Goal: Task Accomplishment & Management: Manage account settings

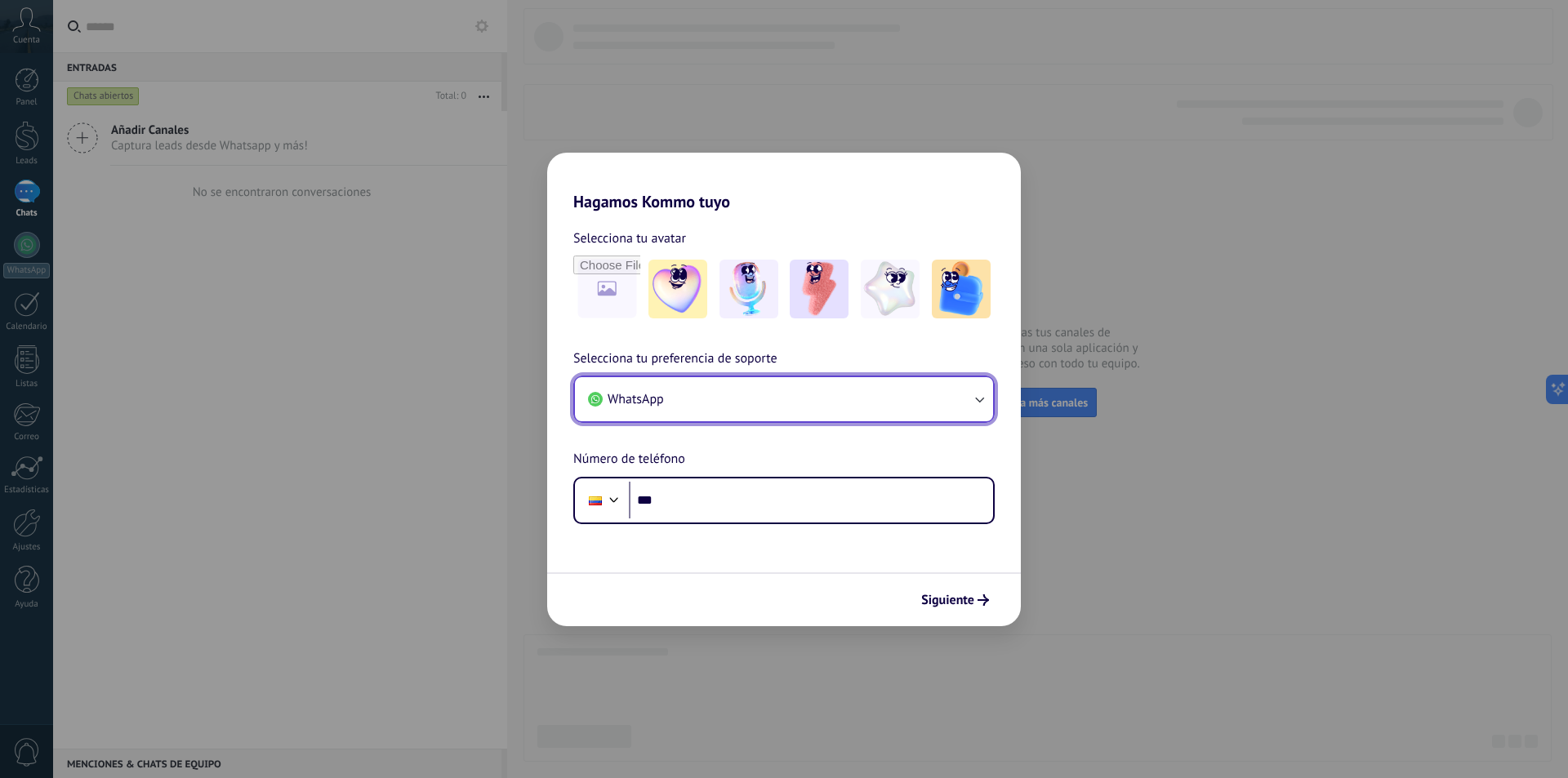
click at [987, 402] on button "WhatsApp" at bounding box center [784, 399] width 418 height 44
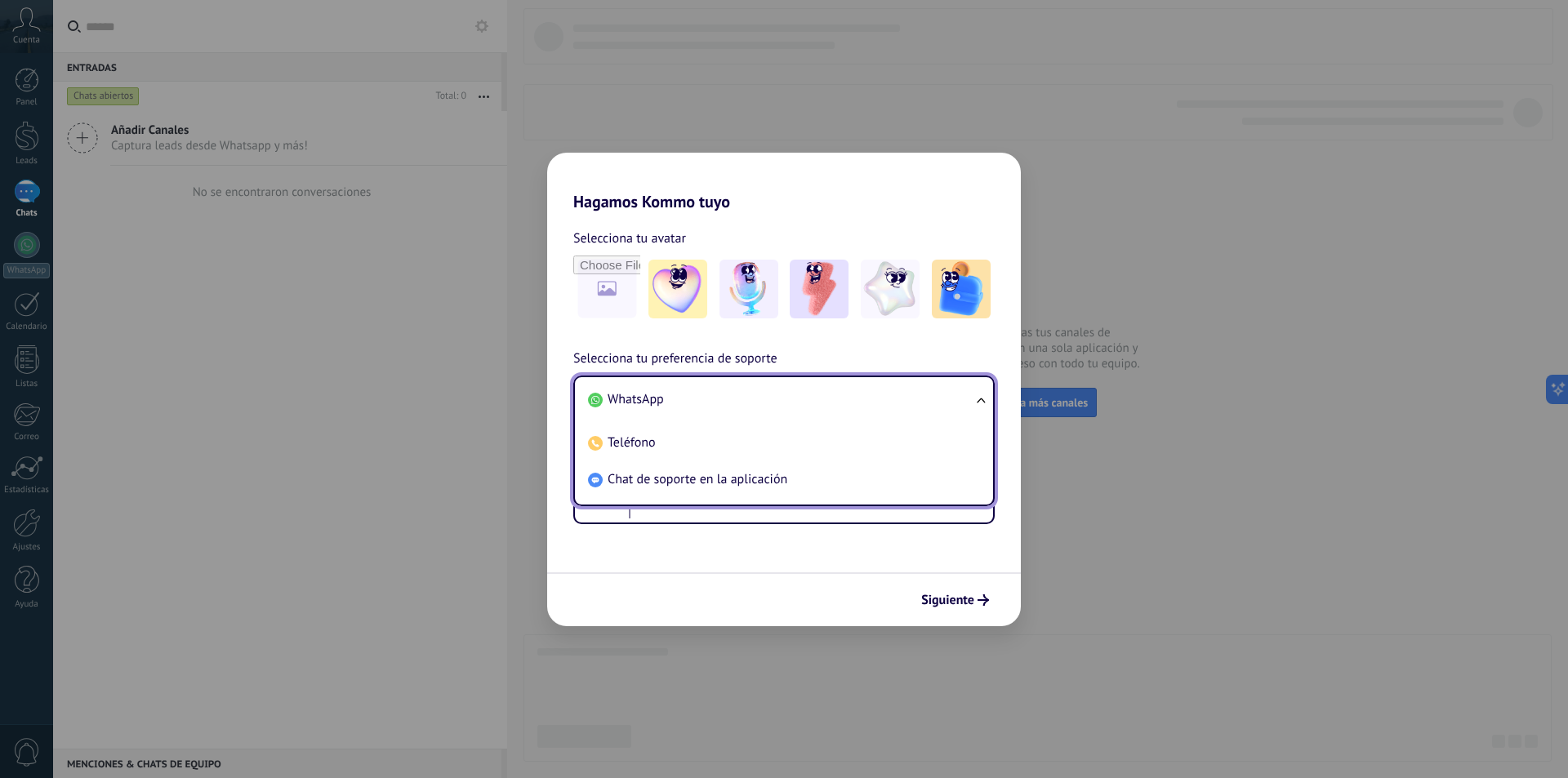
click at [628, 398] on span "WhatsApp" at bounding box center [635, 399] width 56 height 16
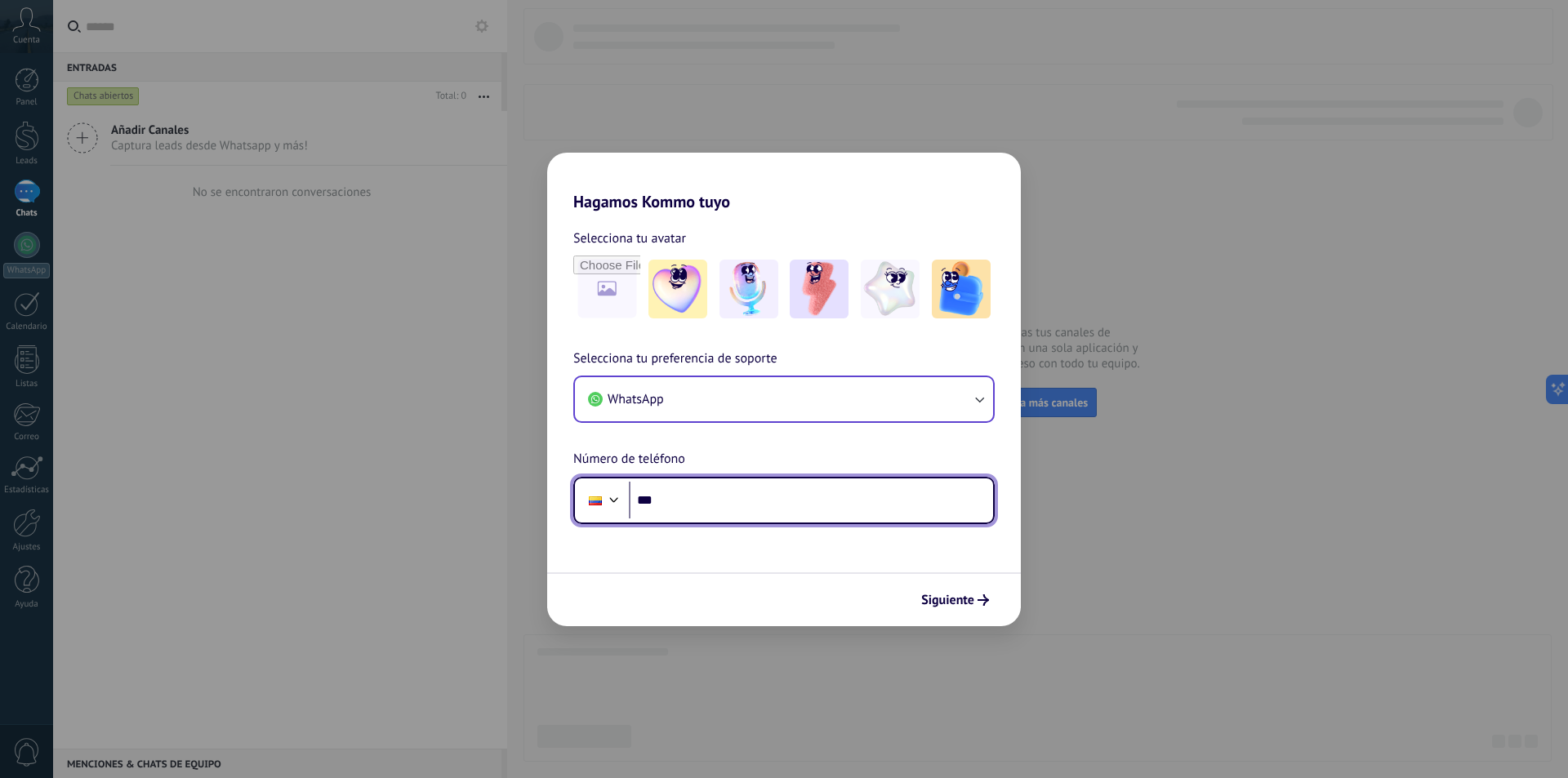
click at [679, 493] on input "***" at bounding box center [811, 500] width 364 height 38
click at [691, 508] on input "*******" at bounding box center [811, 500] width 364 height 38
type input "**********"
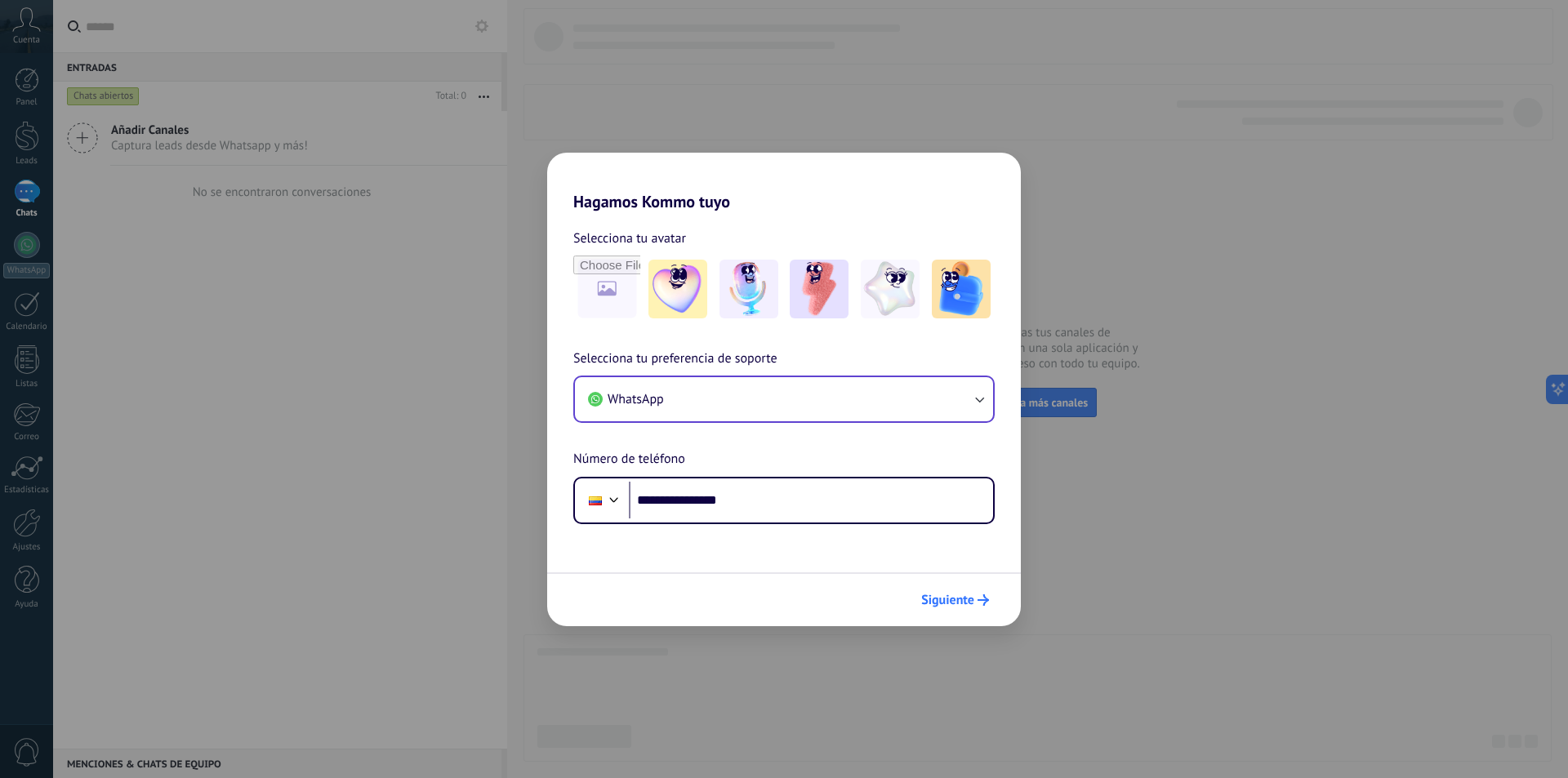
click at [945, 595] on span "Siguiente" at bounding box center [947, 600] width 53 height 12
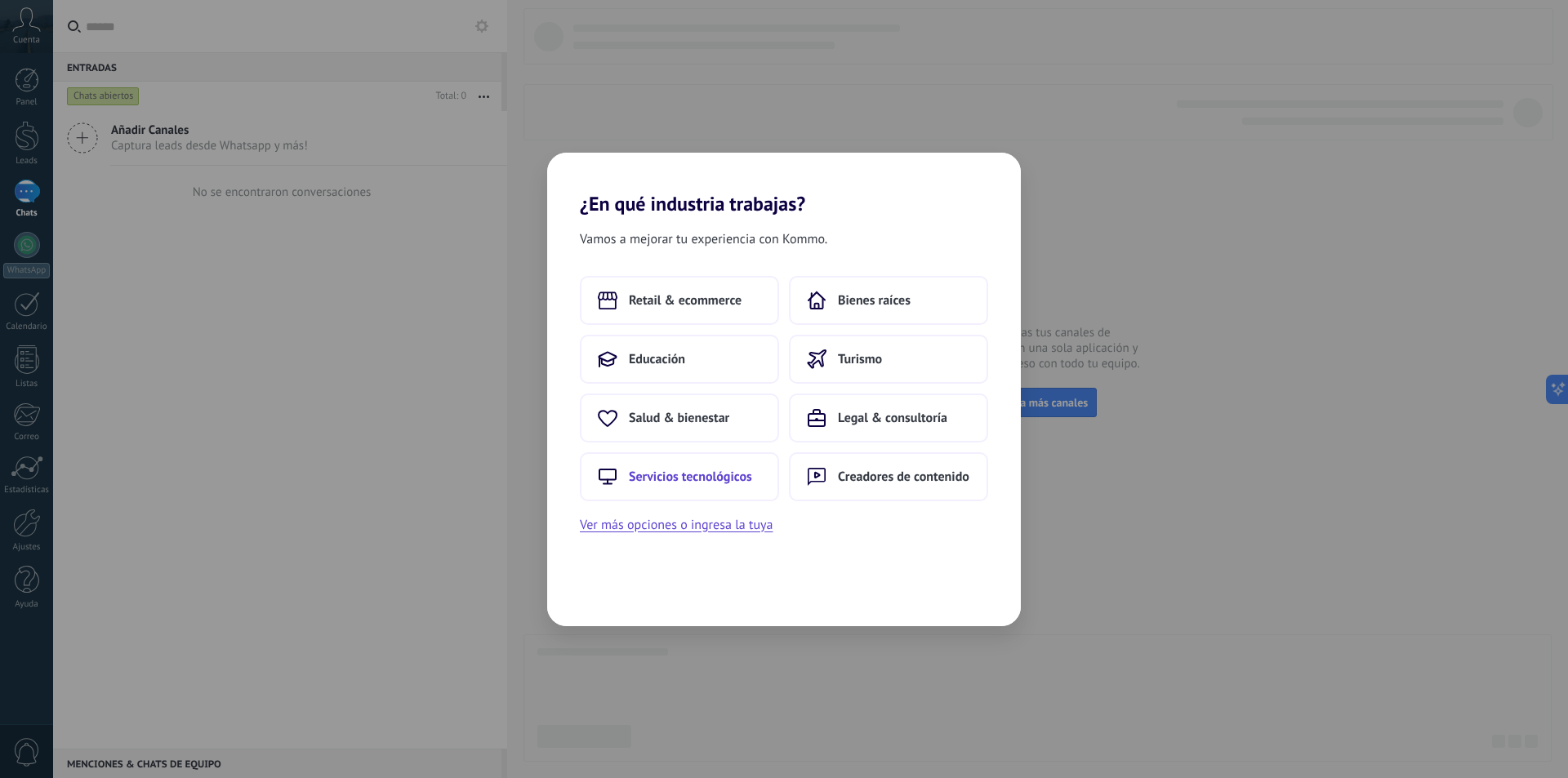
click at [702, 475] on span "Servicios tecnológicos" at bounding box center [690, 476] width 123 height 16
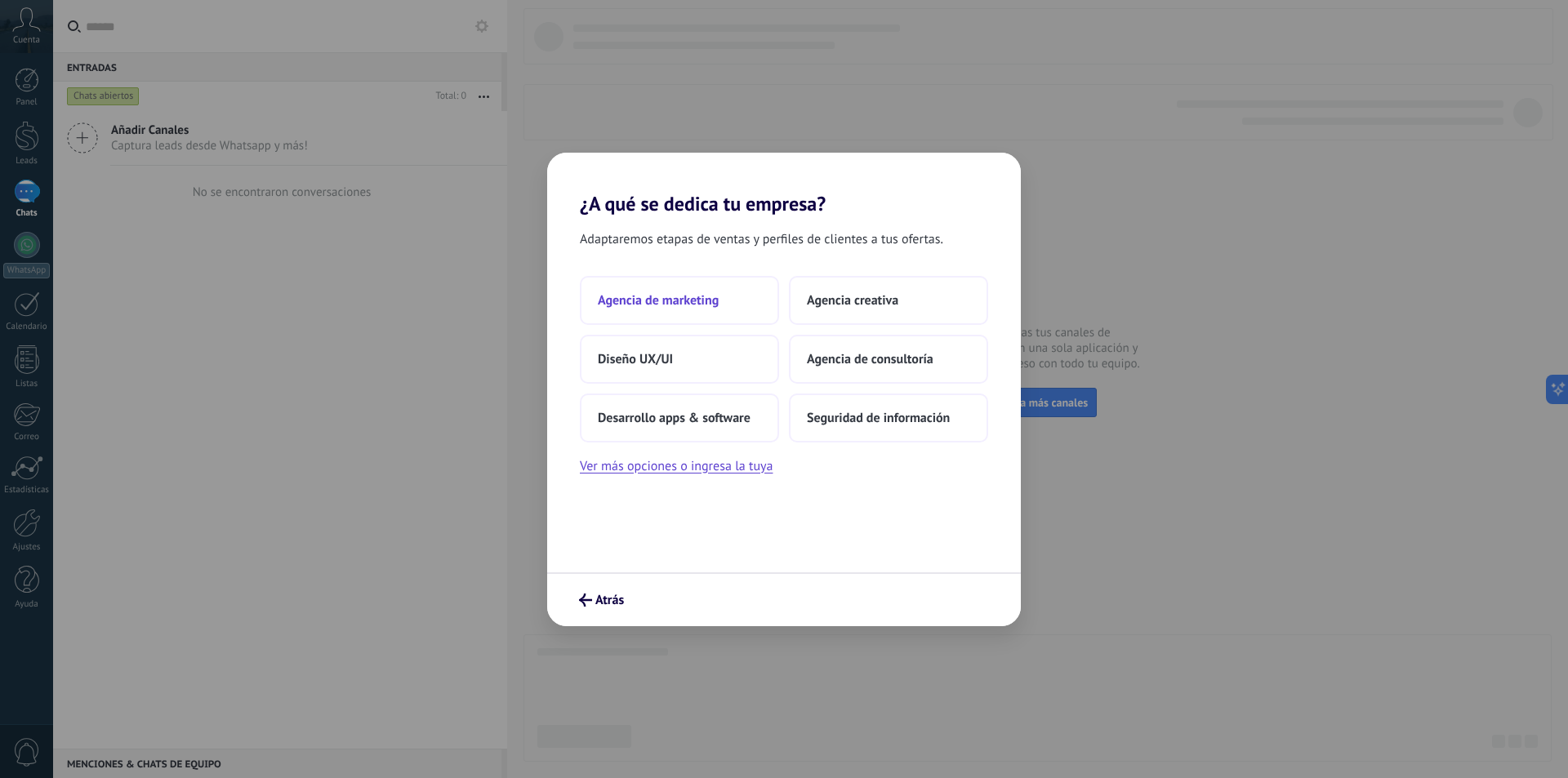
click at [684, 305] on span "Agencia de marketing" at bounding box center [658, 300] width 121 height 16
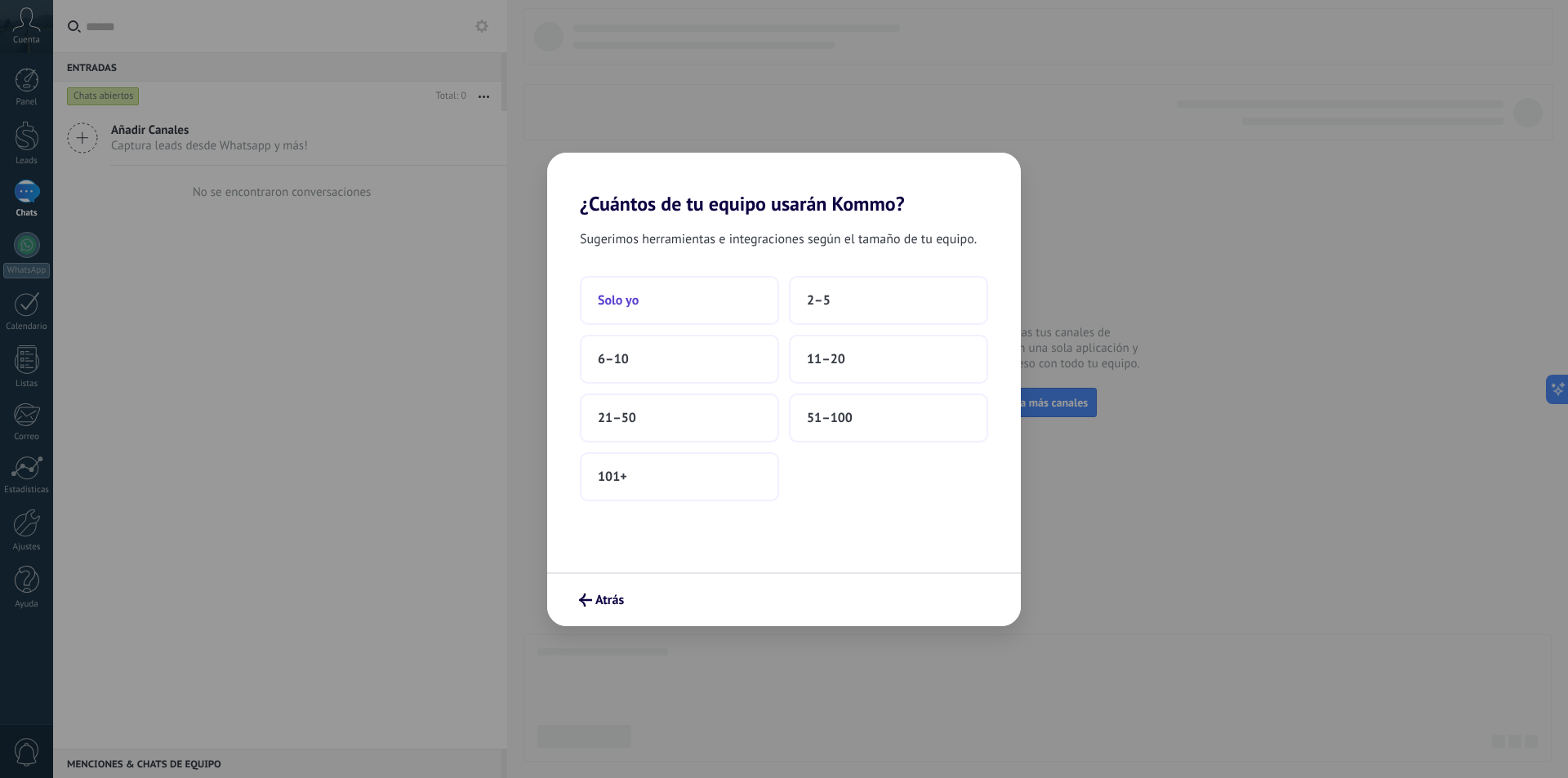
click at [631, 300] on span "Solo yo" at bounding box center [618, 300] width 41 height 16
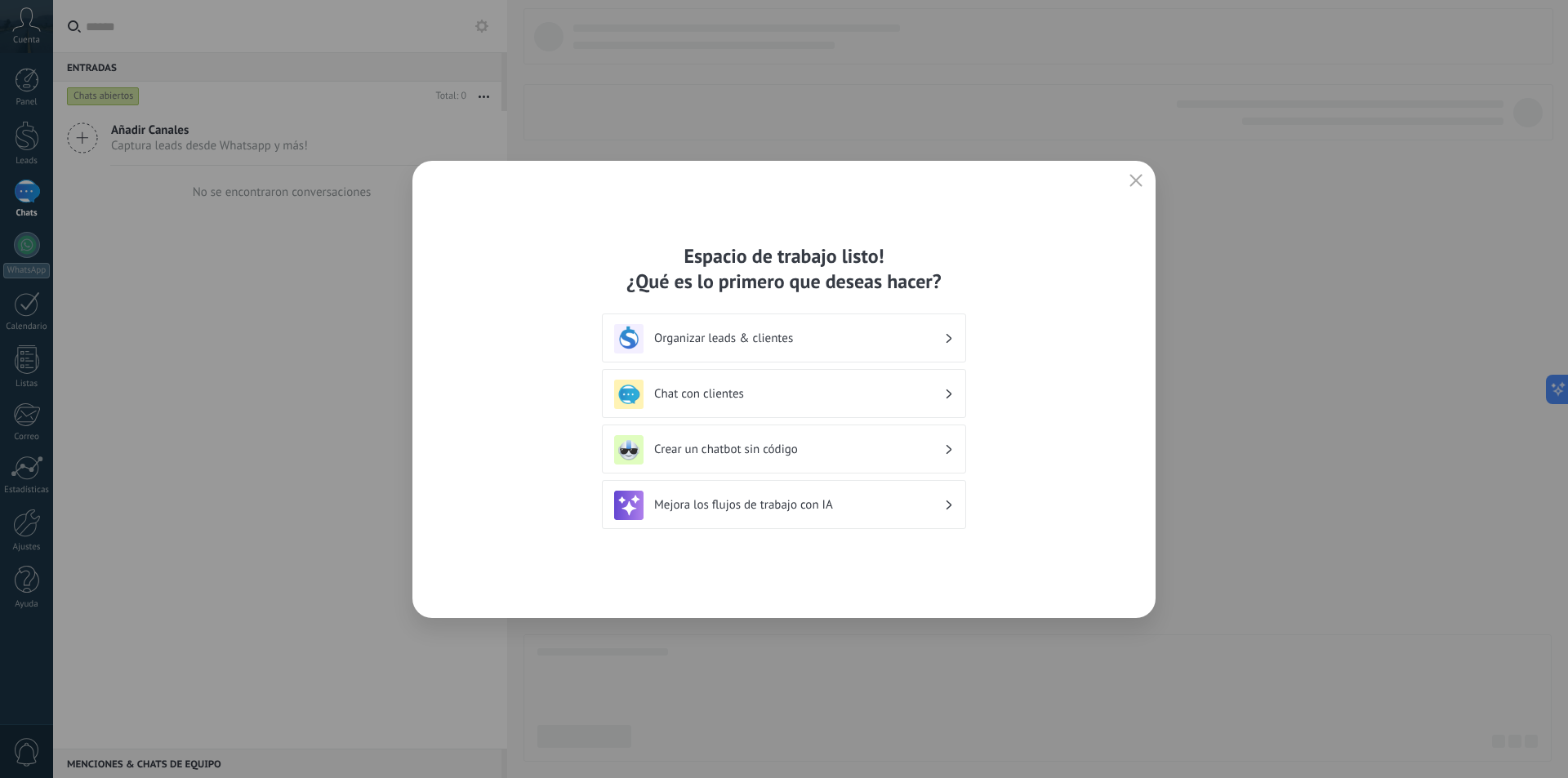
click at [1141, 182] on icon "button" at bounding box center [1137, 180] width 13 height 13
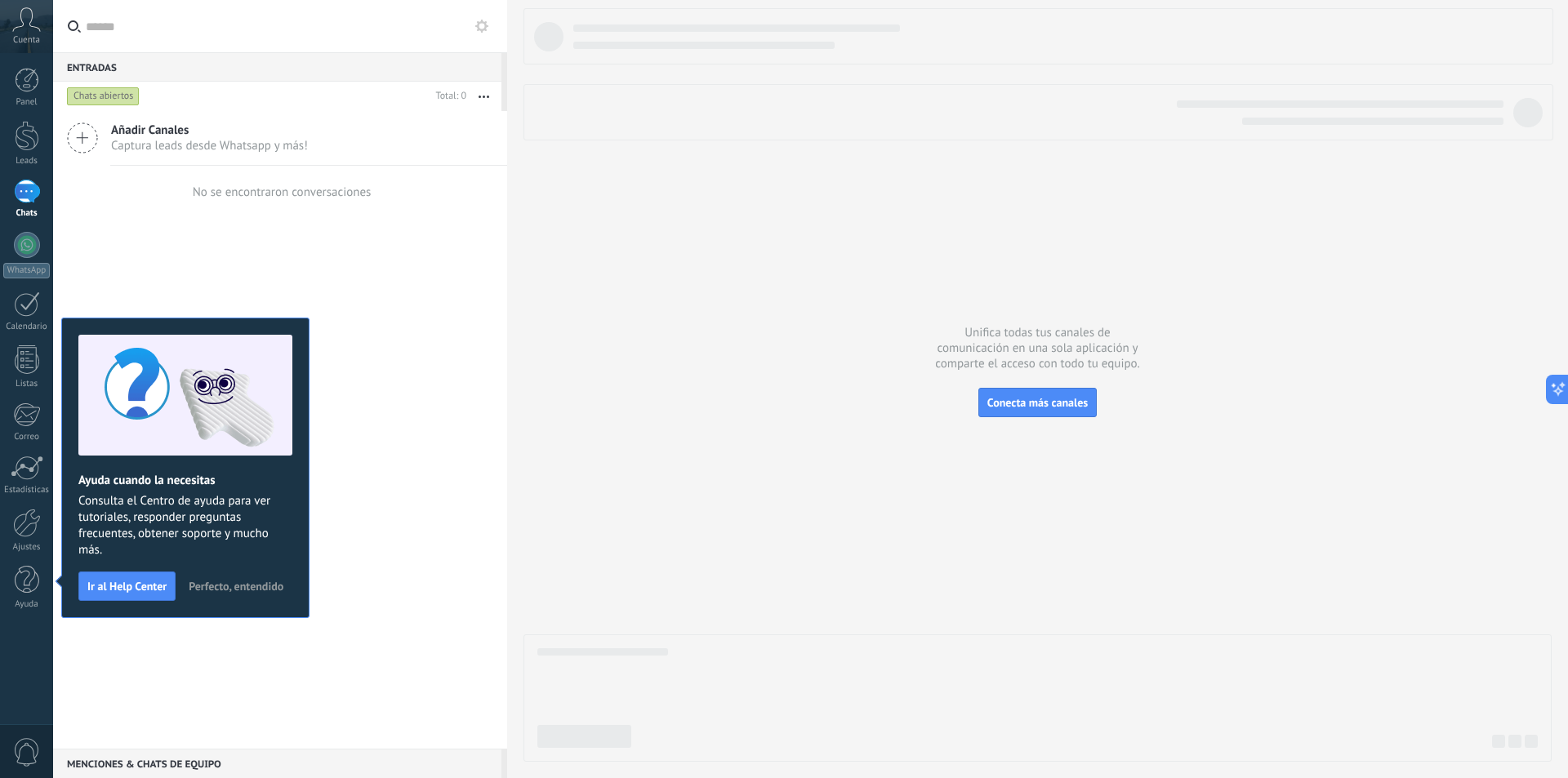
click at [123, 152] on span "Captura leads desde Whatsapp y más!" at bounding box center [209, 145] width 196 height 15
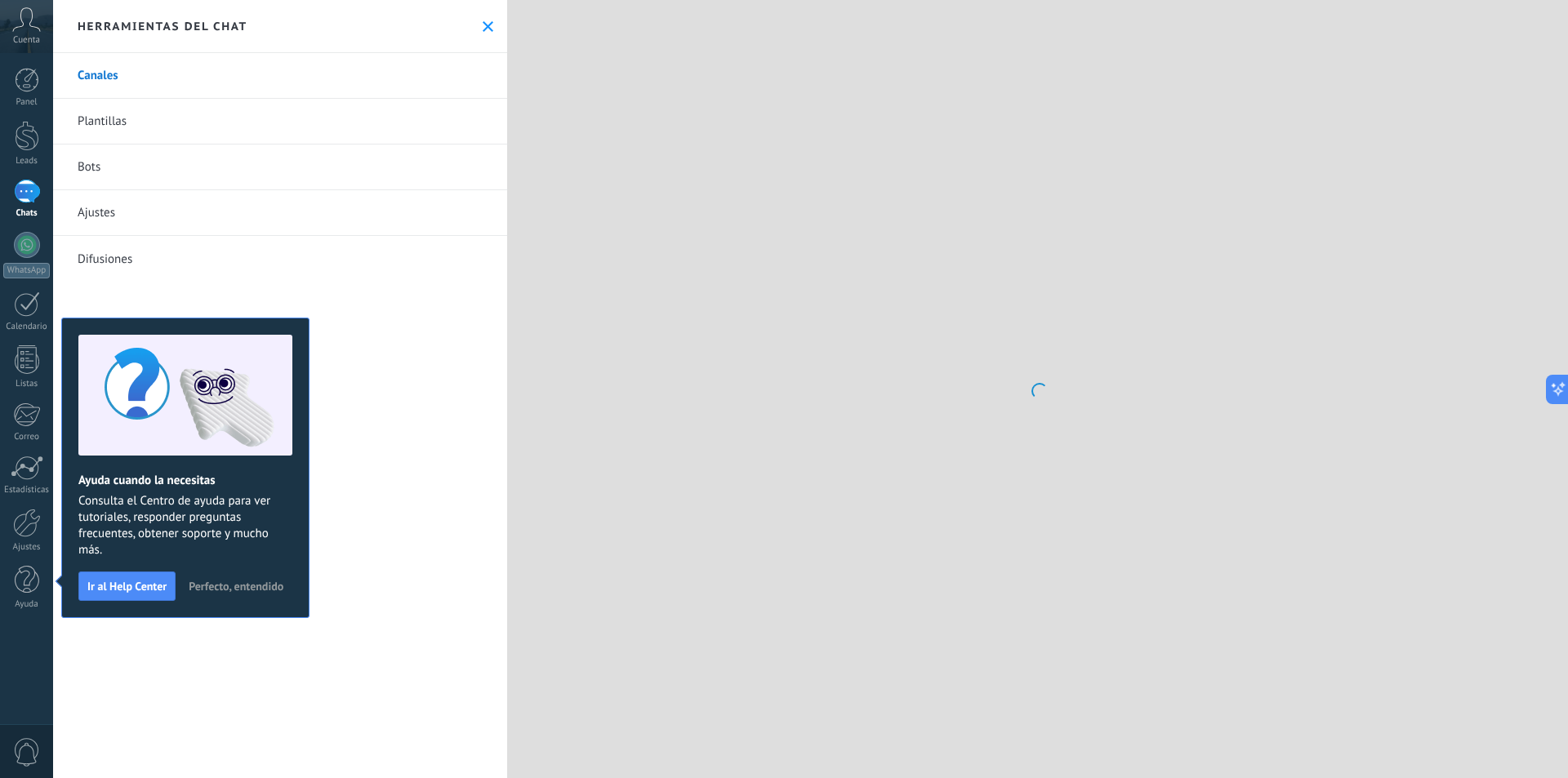
click at [81, 137] on link "Plantillas" at bounding box center [280, 122] width 454 height 45
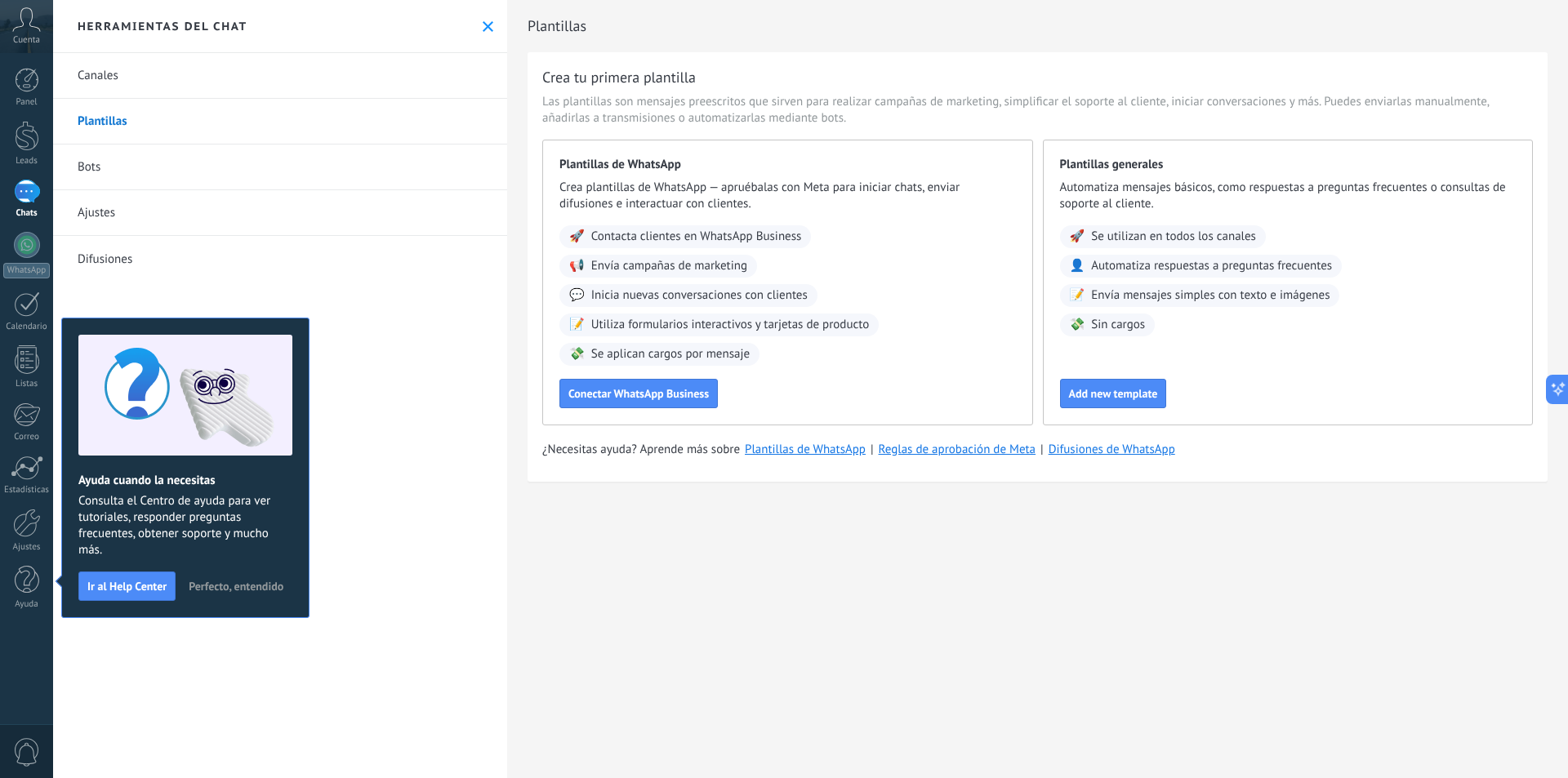
click at [225, 578] on button "Perfecto, entendido" at bounding box center [236, 586] width 109 height 24
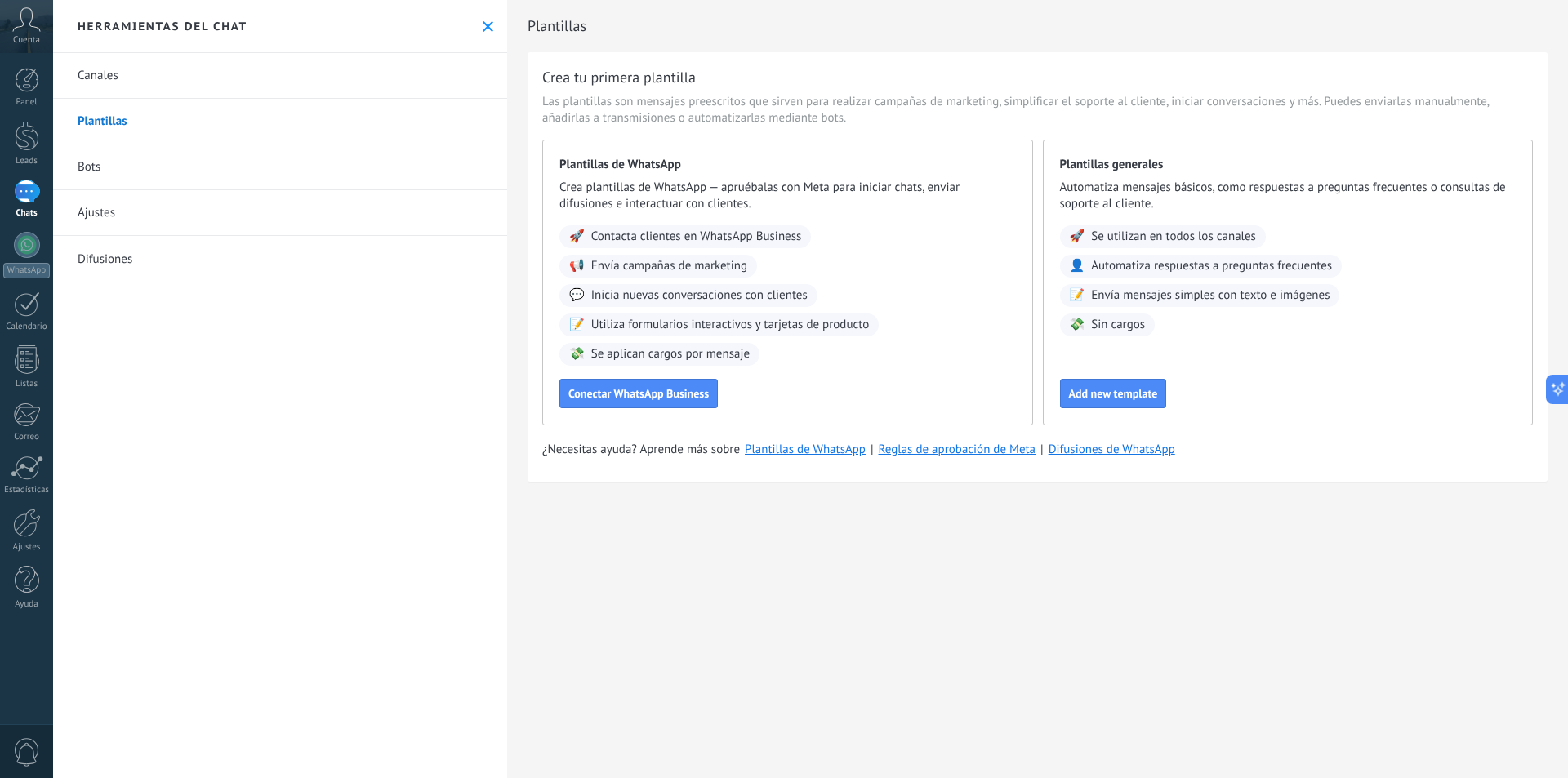
click at [646, 105] on span "Las plantillas son mensajes preescritos que sirven para realizar campañas de ma…" at bounding box center [1037, 110] width 990 height 33
click at [800, 106] on span "Las plantillas son mensajes preescritos que sirven para realizar campañas de ma…" at bounding box center [1037, 110] width 990 height 33
click at [32, 559] on div "Panel Leads Chats WhatsApp Clientes" at bounding box center [26, 347] width 53 height 558
click at [32, 545] on div "Ajustes" at bounding box center [27, 547] width 47 height 11
